Goal: Task Accomplishment & Management: Complete application form

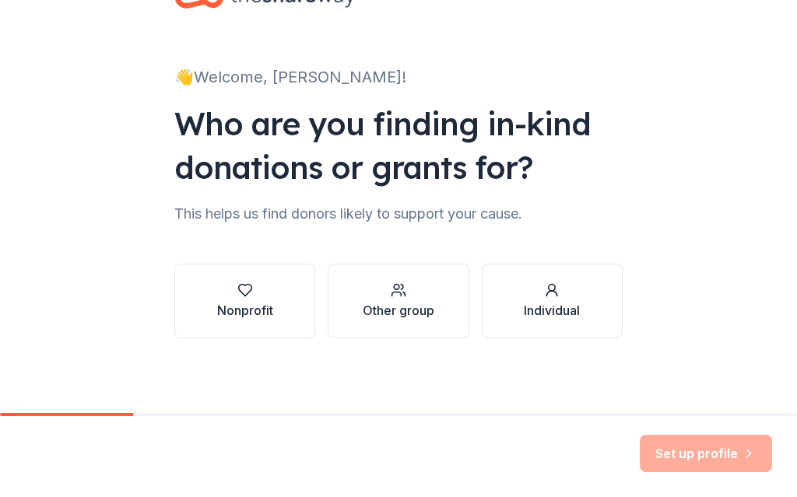
scroll to position [59, 0]
click at [414, 314] on div "Other group" at bounding box center [399, 310] width 72 height 19
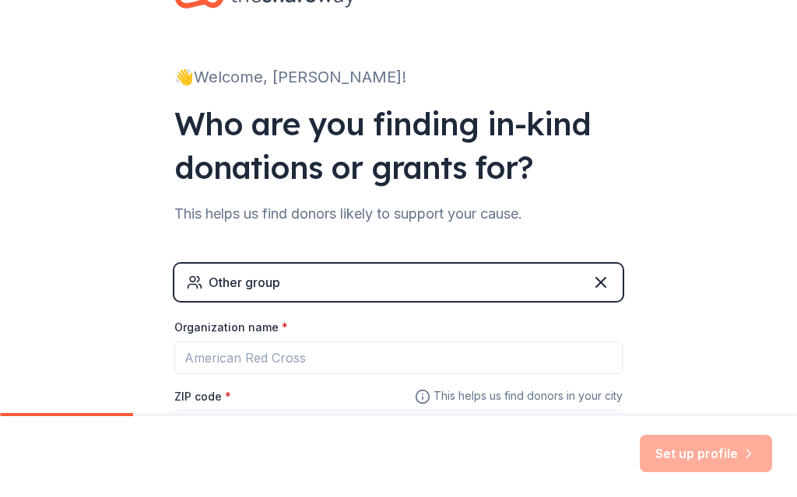
click at [533, 282] on div "Other group" at bounding box center [398, 282] width 448 height 37
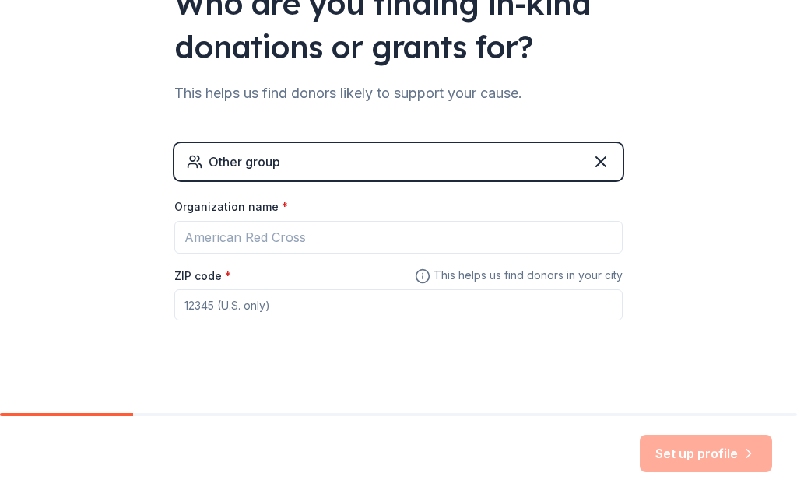
scroll to position [188, 0]
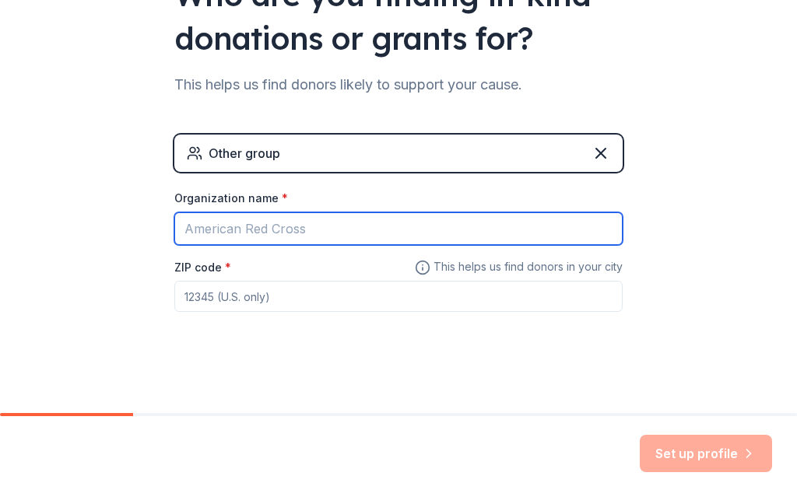
click at [343, 233] on input "Organization name *" at bounding box center [398, 228] width 448 height 33
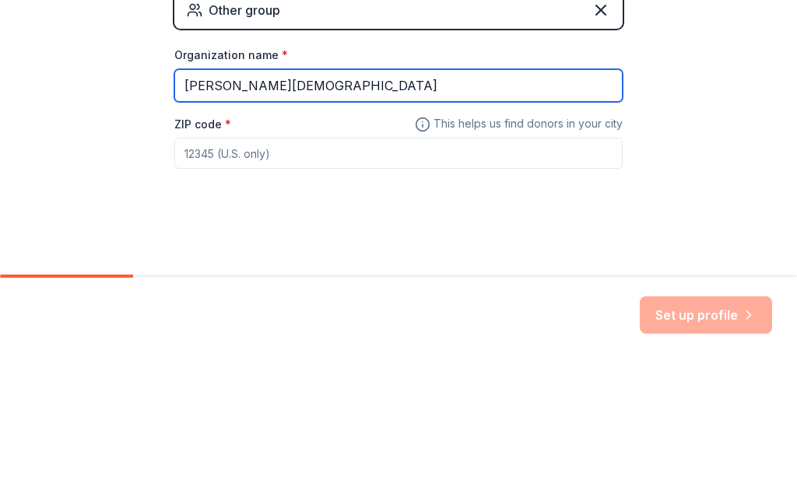
scroll to position [193, 0]
type input "[PERSON_NAME][DEMOGRAPHIC_DATA]"
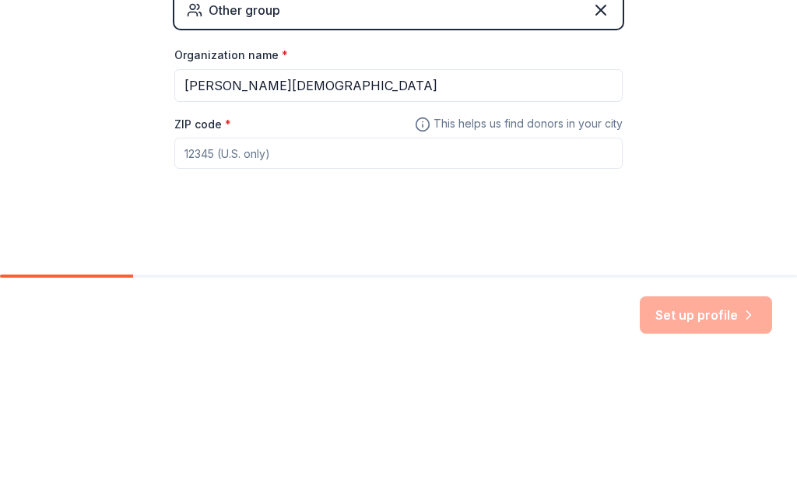
click at [322, 276] on input "ZIP code *" at bounding box center [398, 291] width 448 height 31
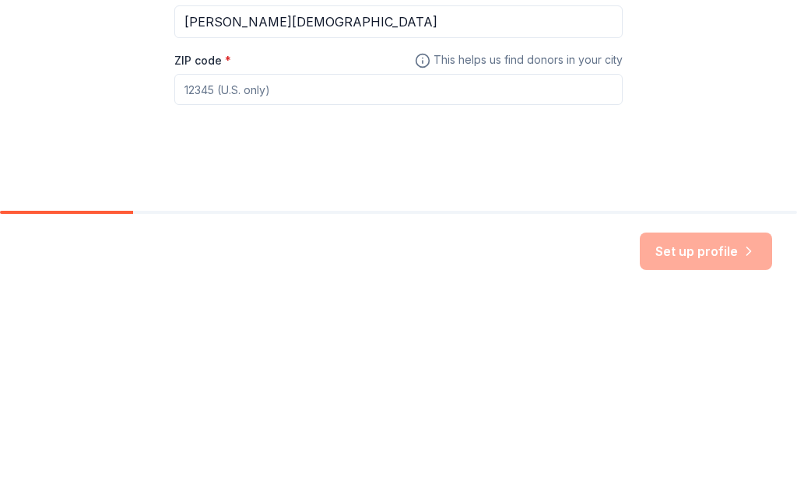
type input "Q"
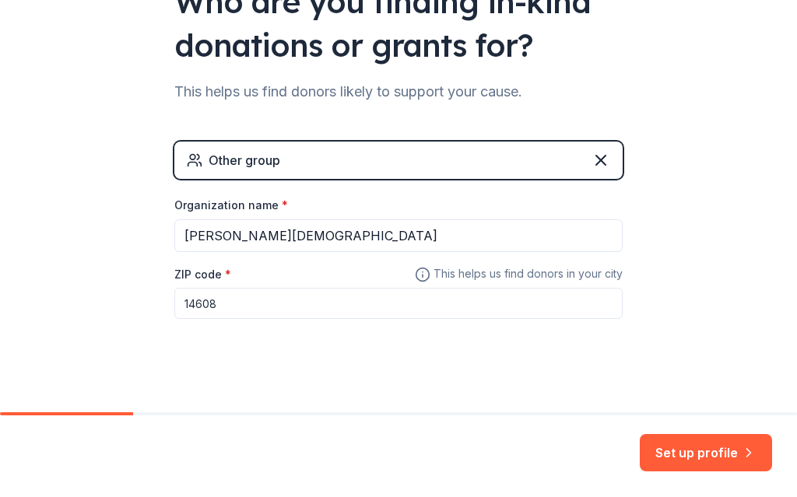
scroll to position [176, 0]
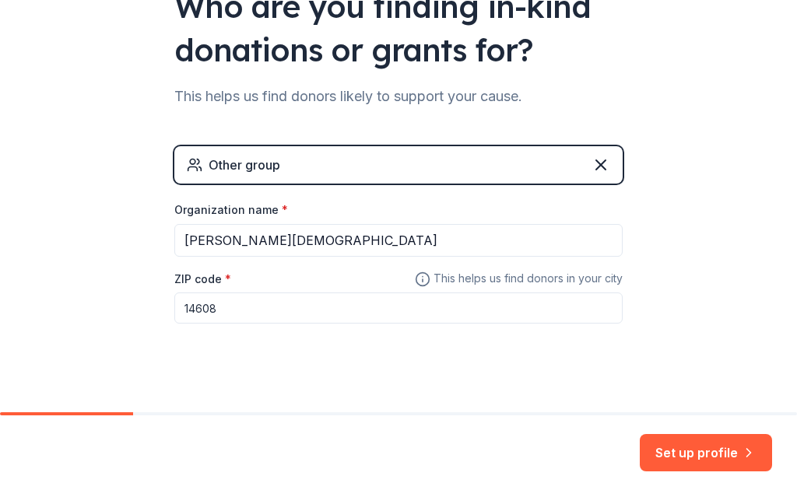
type input "14608"
click at [739, 448] on button "Set up profile" at bounding box center [706, 453] width 132 height 37
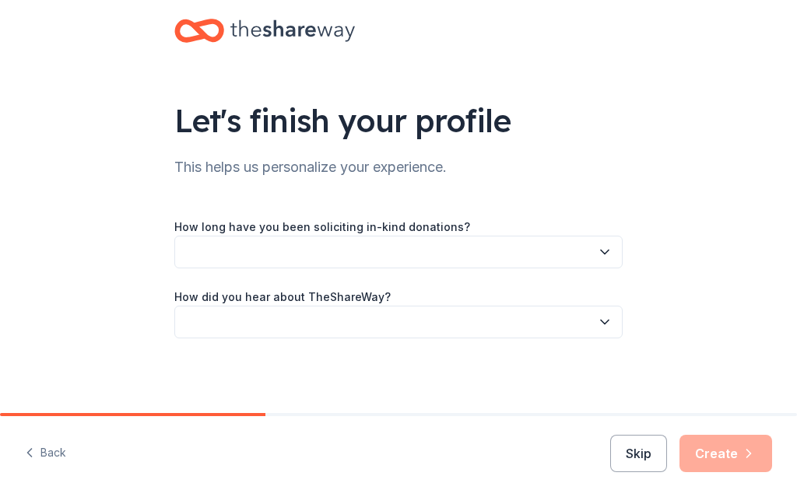
scroll to position [25, 0]
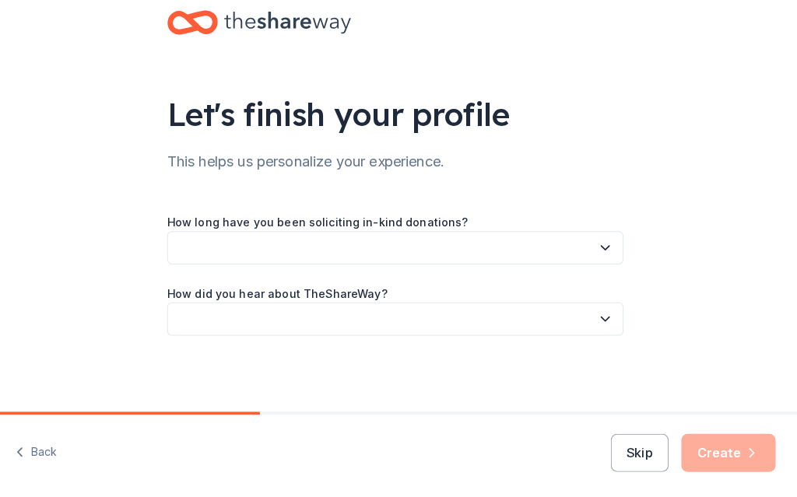
click at [633, 435] on button "Skip" at bounding box center [638, 453] width 57 height 37
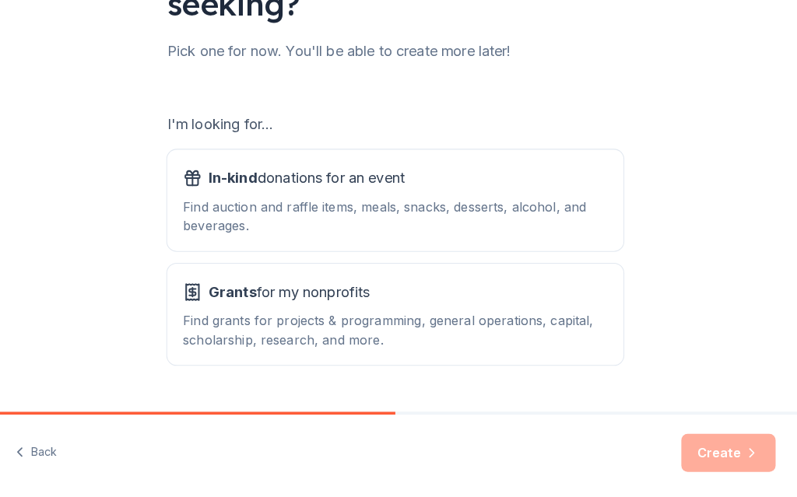
scroll to position [181, 0]
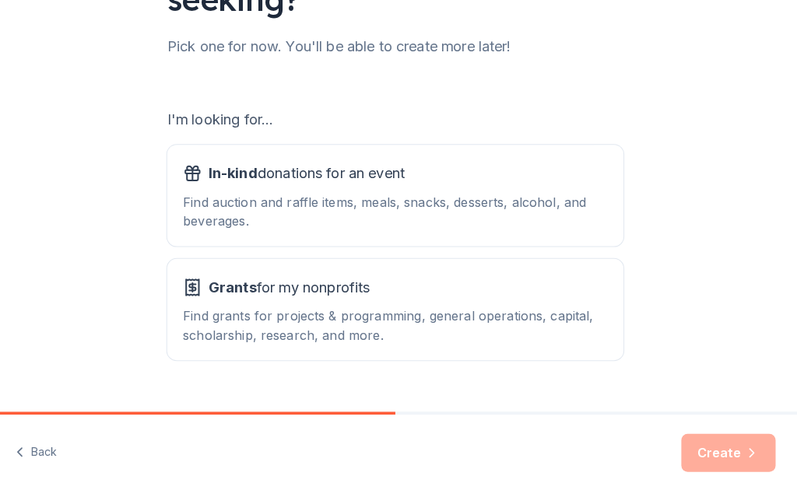
click at [569, 202] on div "Find auction and raffle items, meals, snacks, desserts, alcohol, and beverages." at bounding box center [398, 216] width 417 height 37
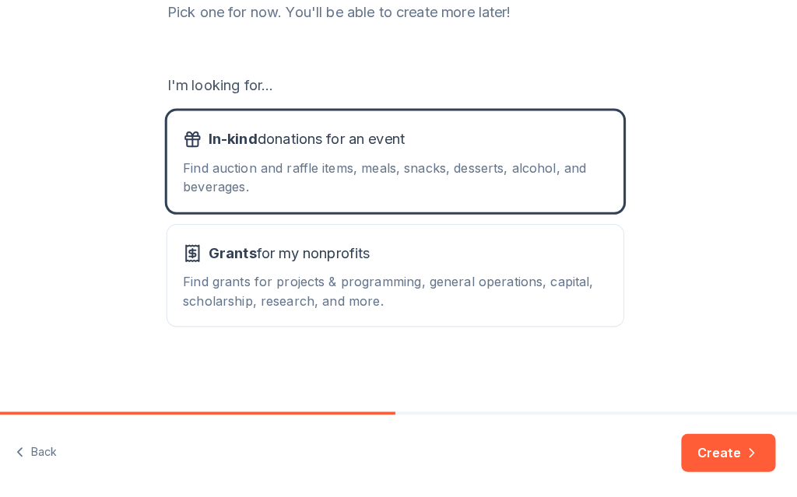
scroll to position [215, 0]
click at [718, 438] on button "Create" at bounding box center [726, 453] width 93 height 37
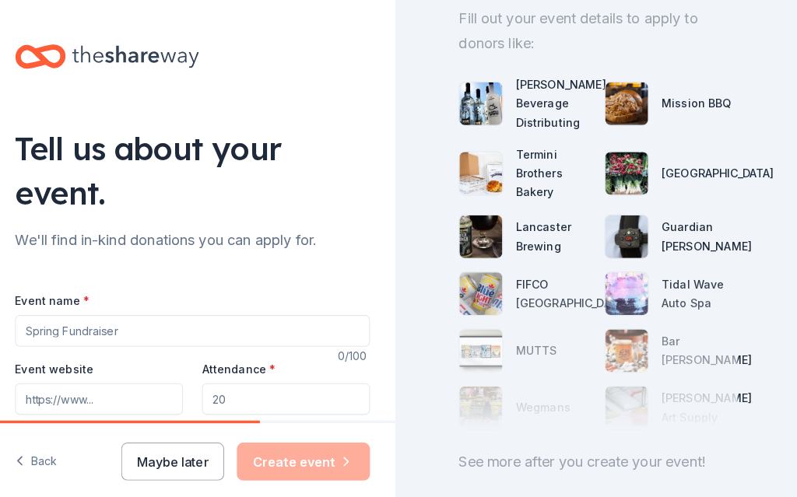
scroll to position [163, 0]
click at [72, 312] on input "Event name *" at bounding box center [199, 325] width 349 height 31
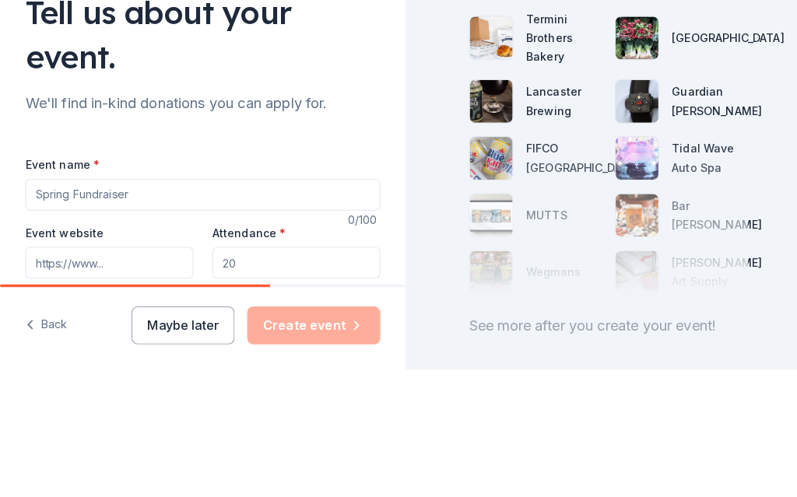
scroll to position [9, 0]
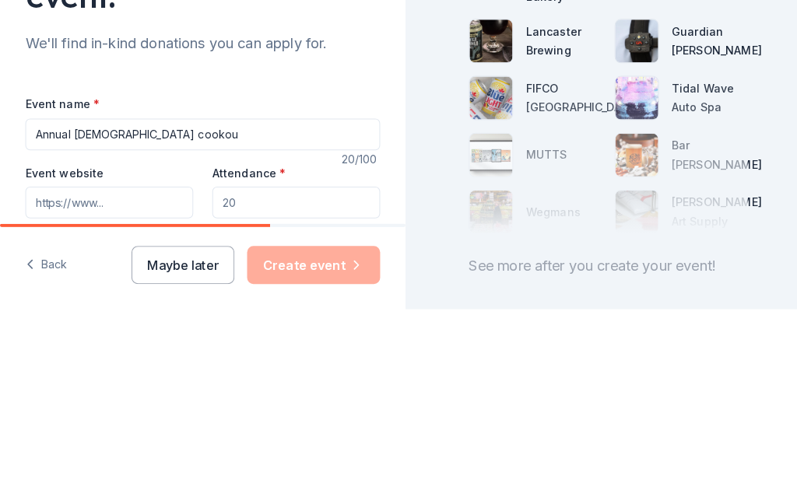
type input "Annual [DEMOGRAPHIC_DATA] cookout"
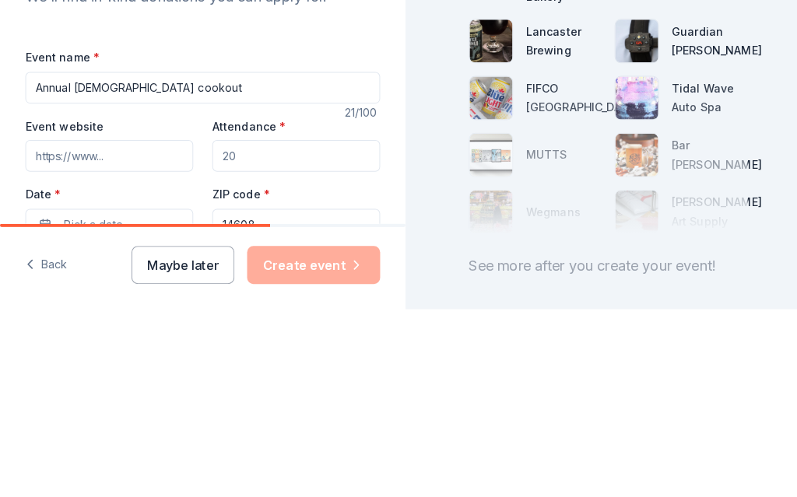
scroll to position [68, 0]
